Goal: Task Accomplishment & Management: Manage account settings

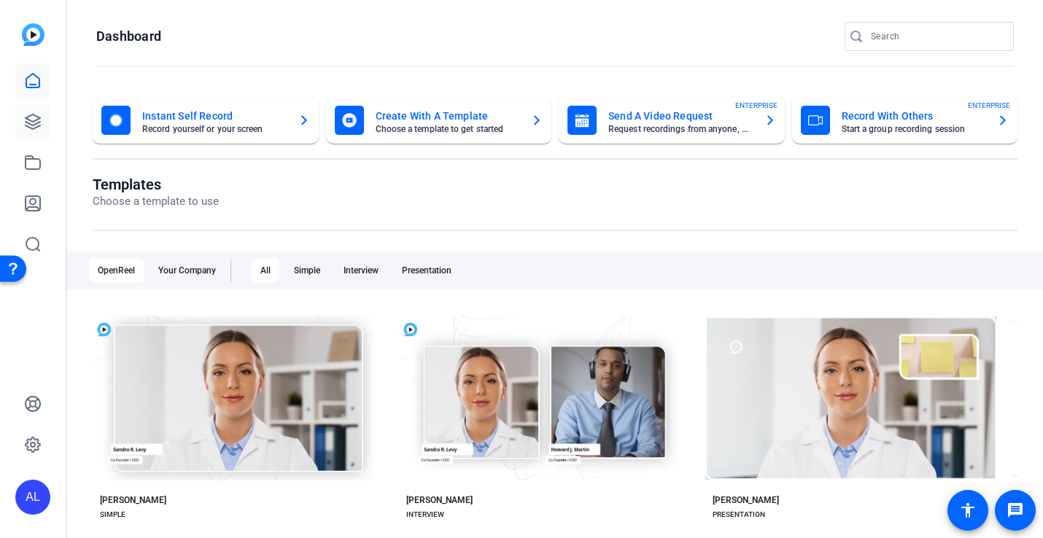
click at [42, 115] on link at bounding box center [32, 121] width 35 height 35
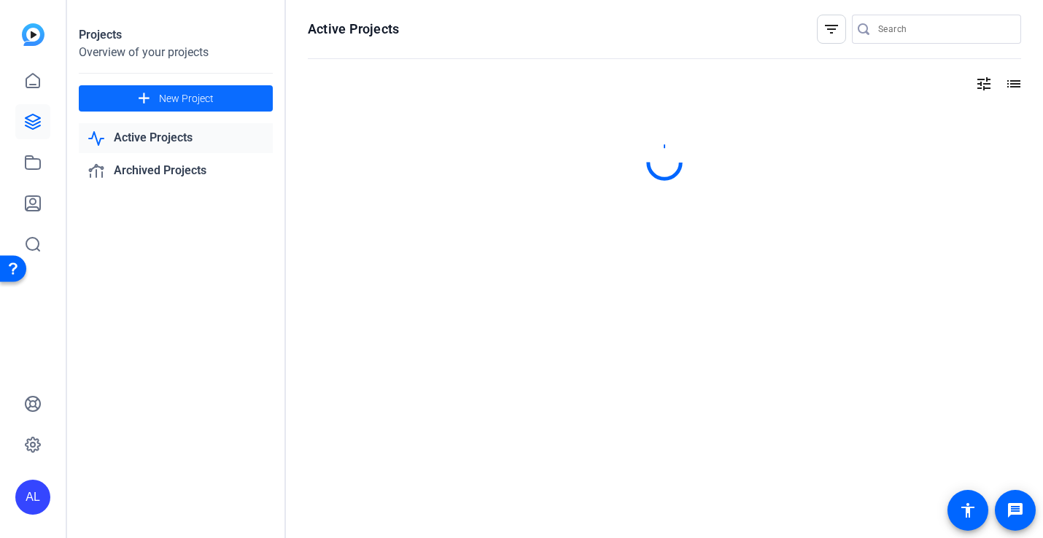
click at [187, 95] on span "New Project" at bounding box center [186, 98] width 55 height 15
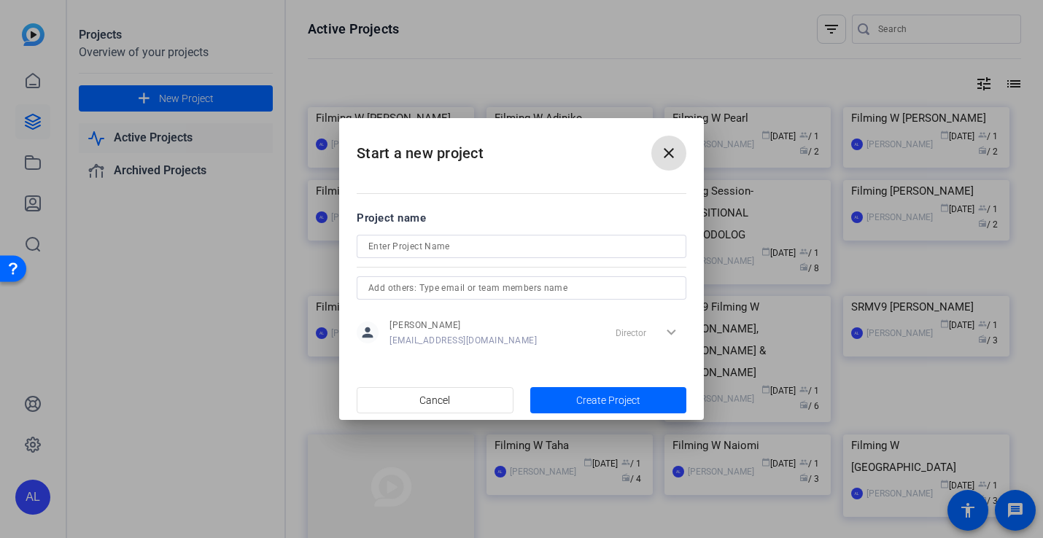
click at [433, 243] on input at bounding box center [521, 247] width 306 height 18
type input "Filming W [PERSON_NAME] & [PERSON_NAME]"
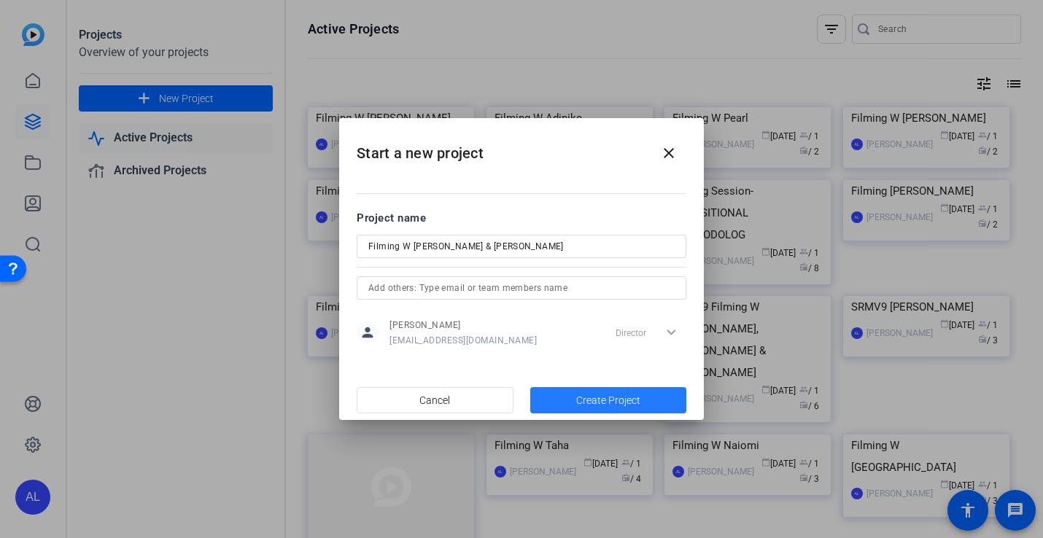
click at [601, 400] on span "Create Project" at bounding box center [608, 400] width 64 height 15
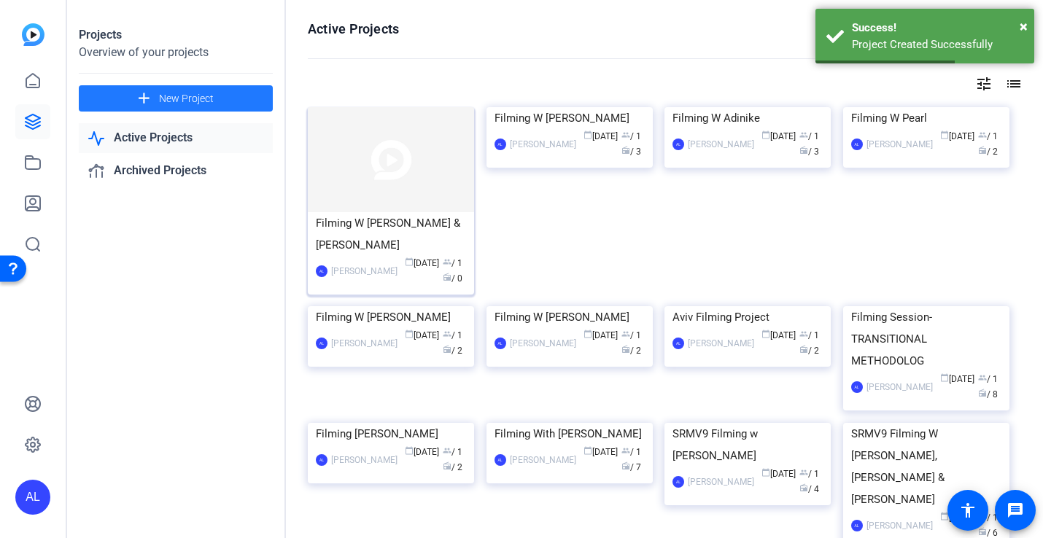
click at [412, 191] on img at bounding box center [391, 159] width 166 height 105
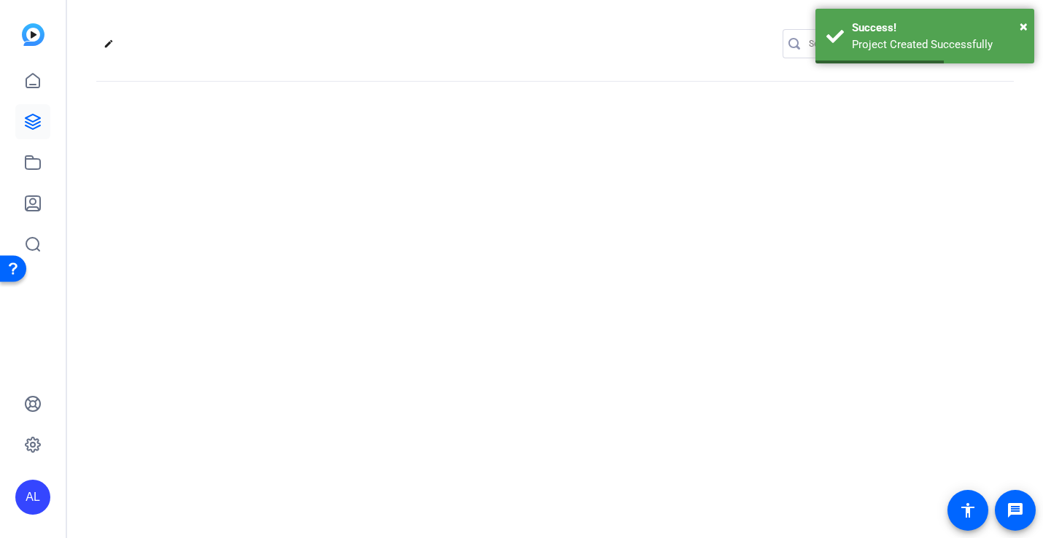
click at [412, 191] on div "edit settings" at bounding box center [555, 269] width 976 height 538
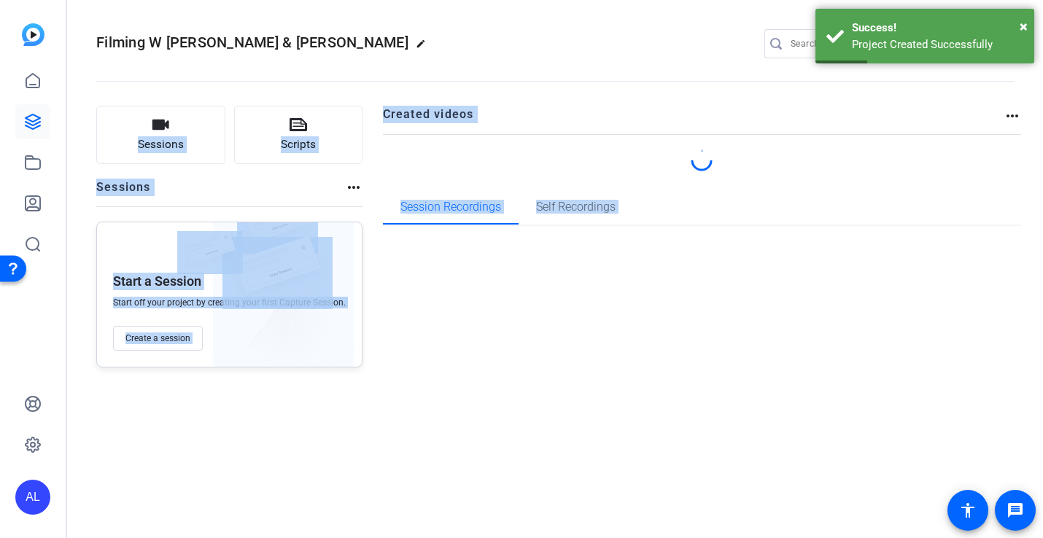
click at [373, 177] on div "Sessions Scripts Sessions more_horiz Start a Session Start off your project by …" at bounding box center [555, 237] width 976 height 298
